Goal: Transaction & Acquisition: Purchase product/service

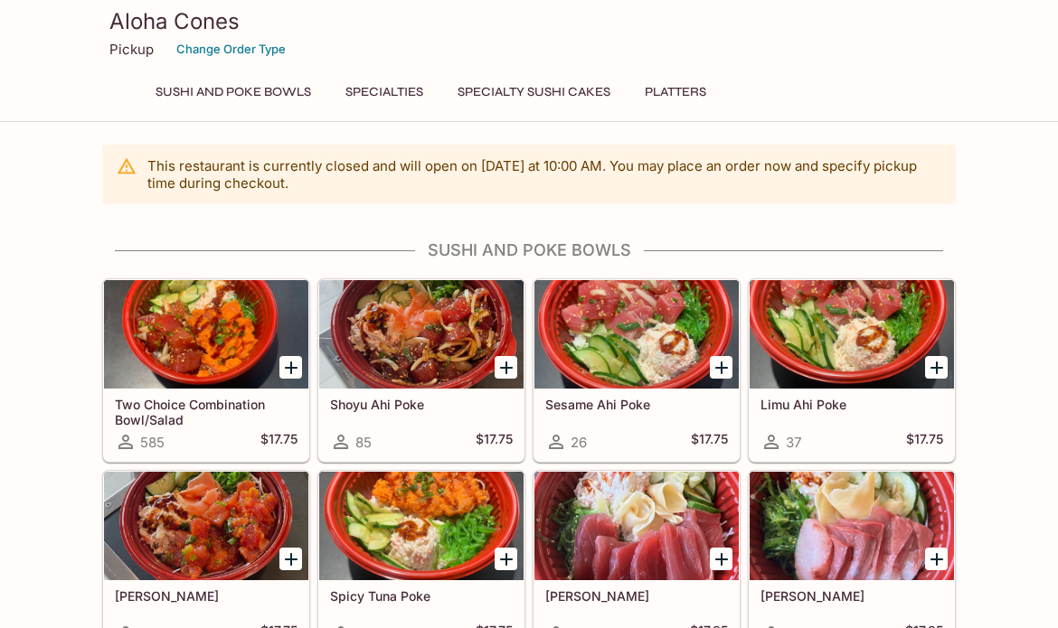
click at [172, 338] on div at bounding box center [206, 334] width 204 height 108
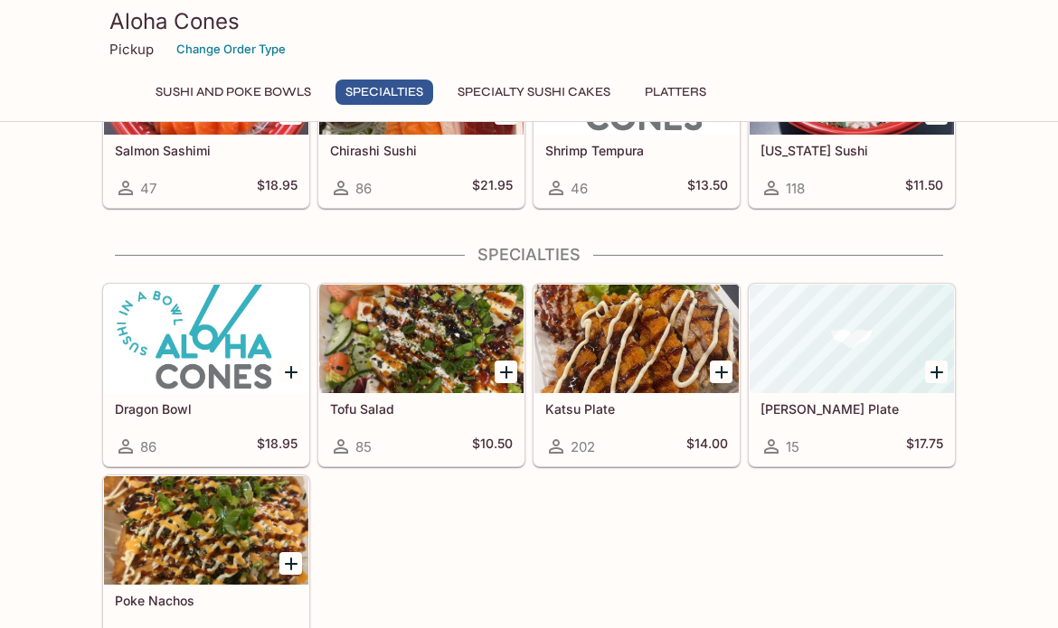
scroll to position [729, 0]
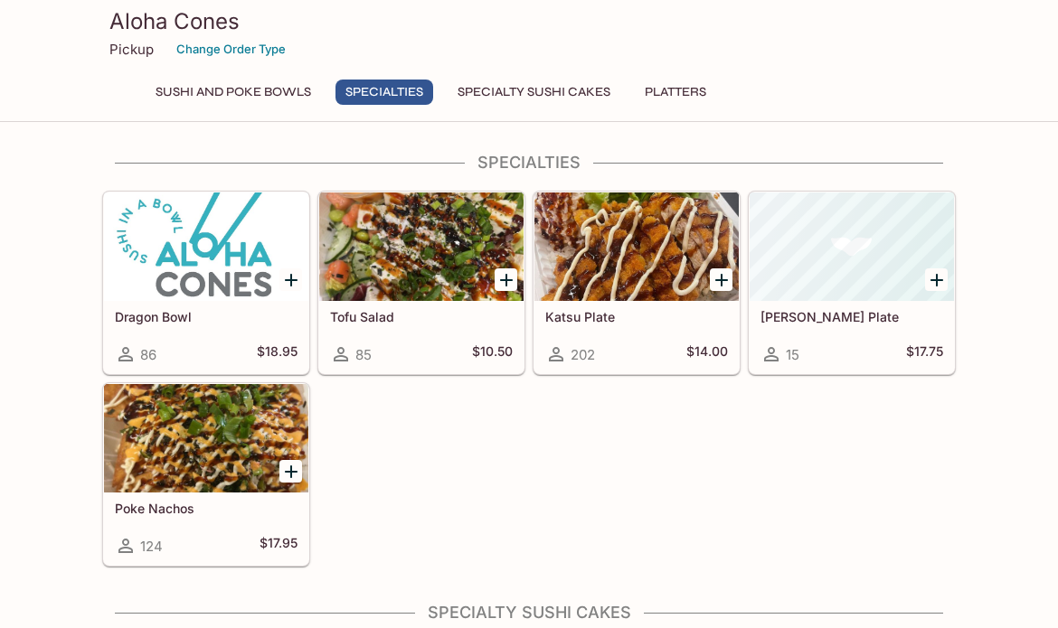
click at [615, 280] on div at bounding box center [636, 247] width 204 height 108
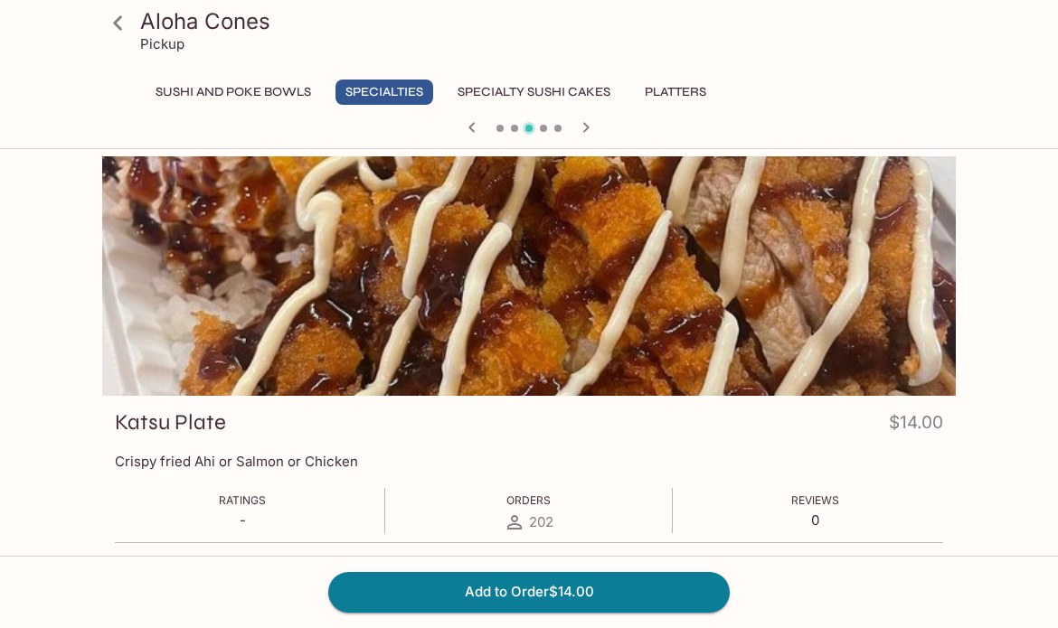
click at [118, 18] on icon at bounding box center [117, 22] width 9 height 14
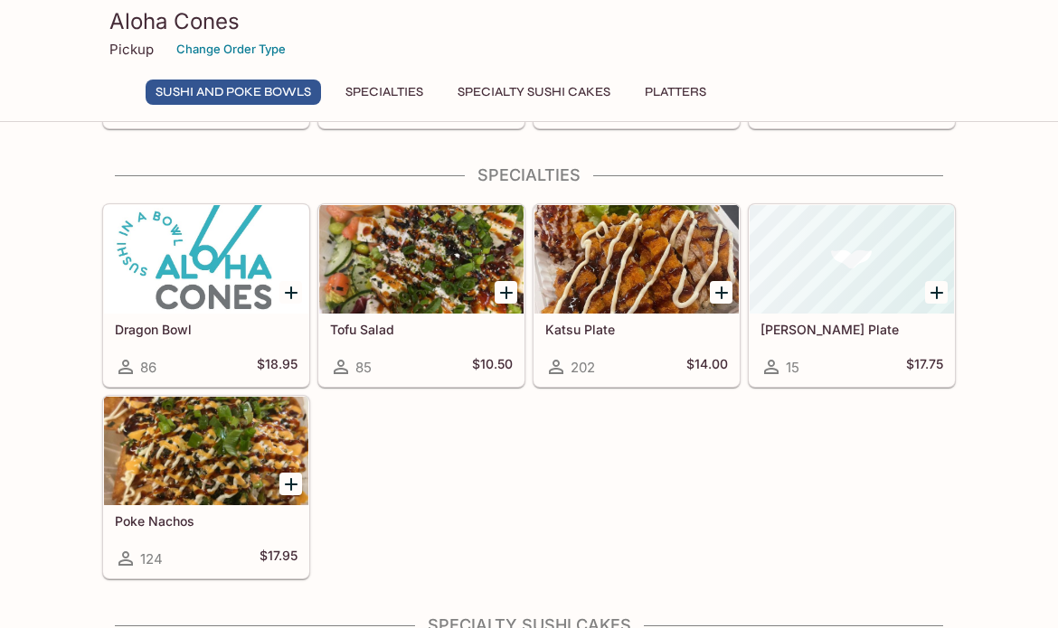
scroll to position [715, 0]
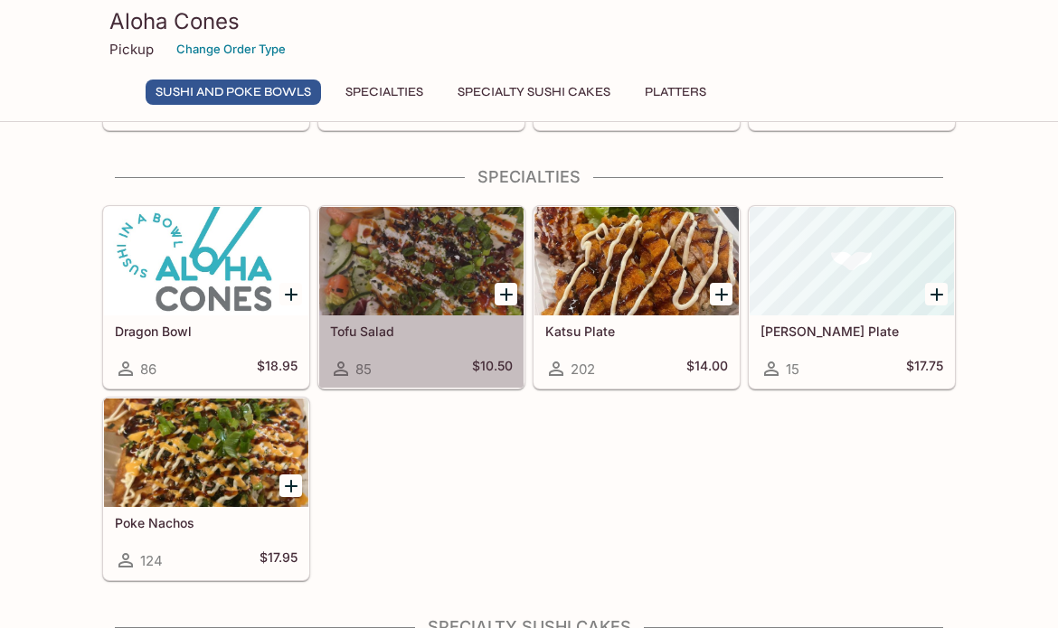
click at [446, 287] on div at bounding box center [421, 261] width 204 height 108
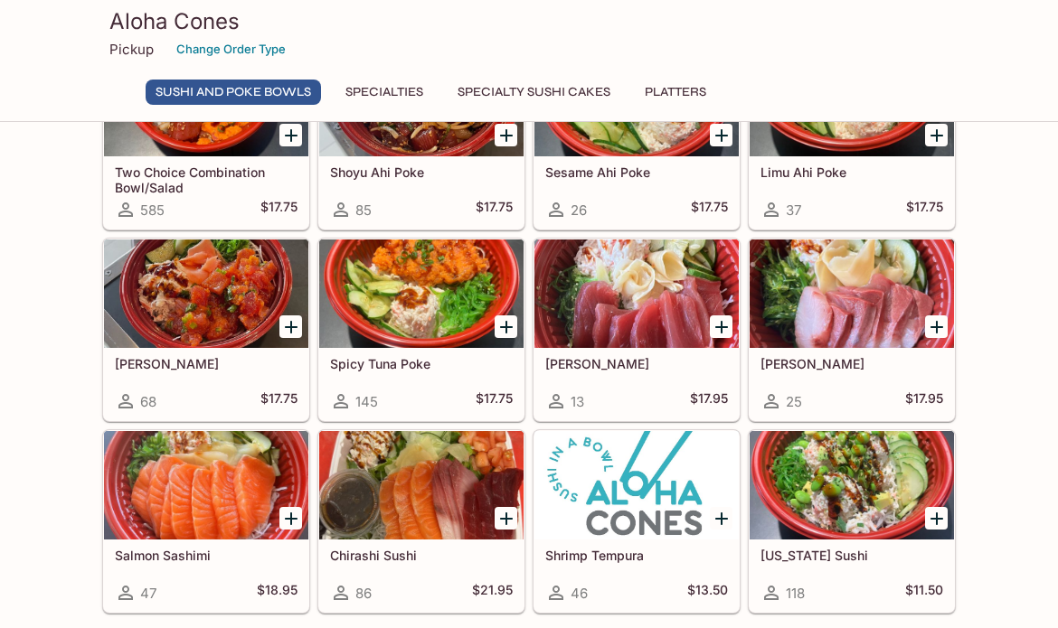
scroll to position [238, 0]
